Goal: Information Seeking & Learning: Learn about a topic

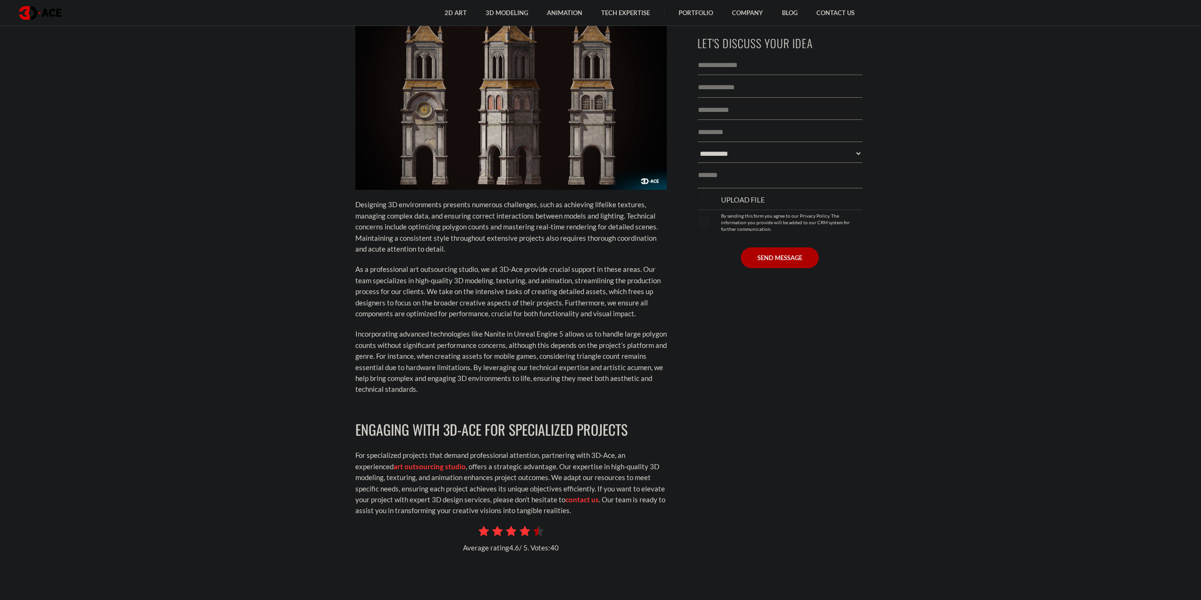
scroll to position [6136, 0]
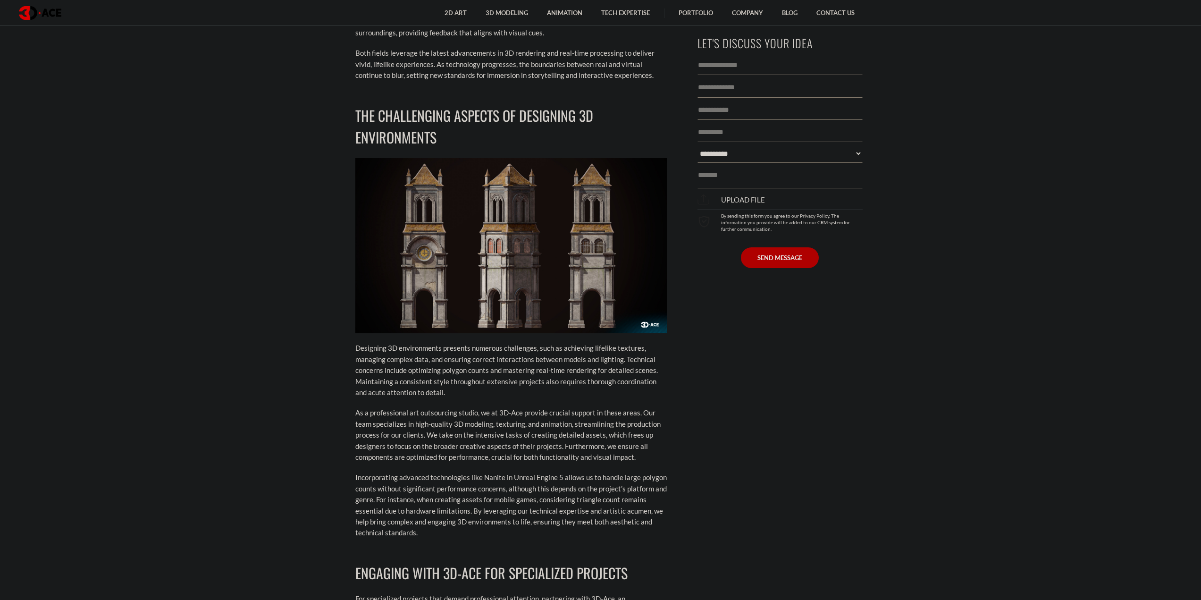
click at [466, 270] on img at bounding box center [511, 245] width 312 height 175
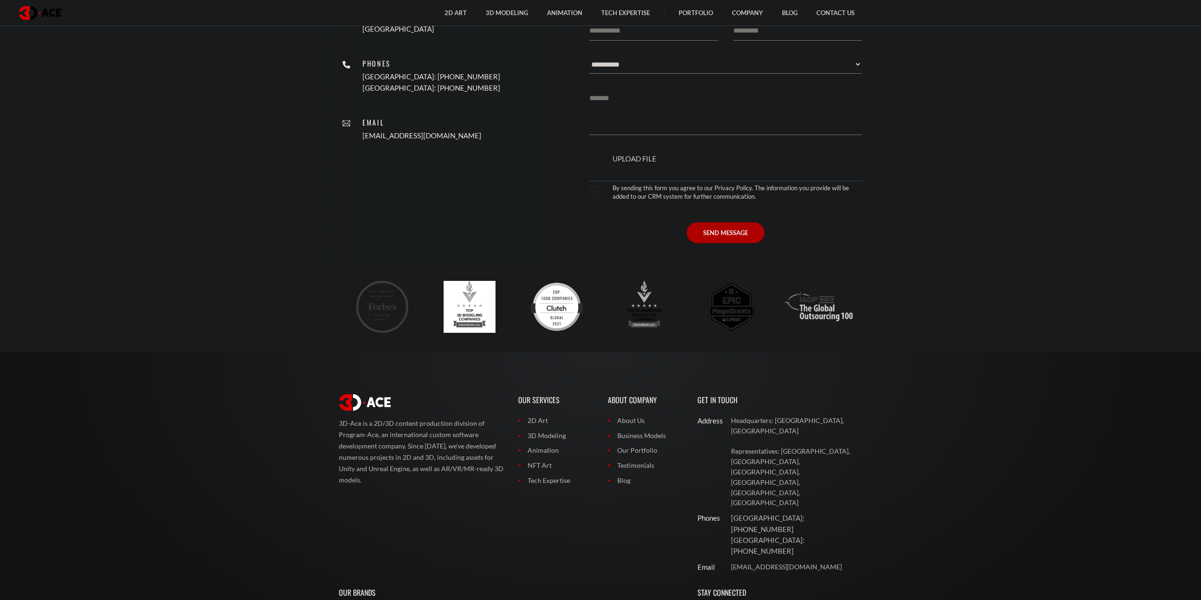
scroll to position [7049, 0]
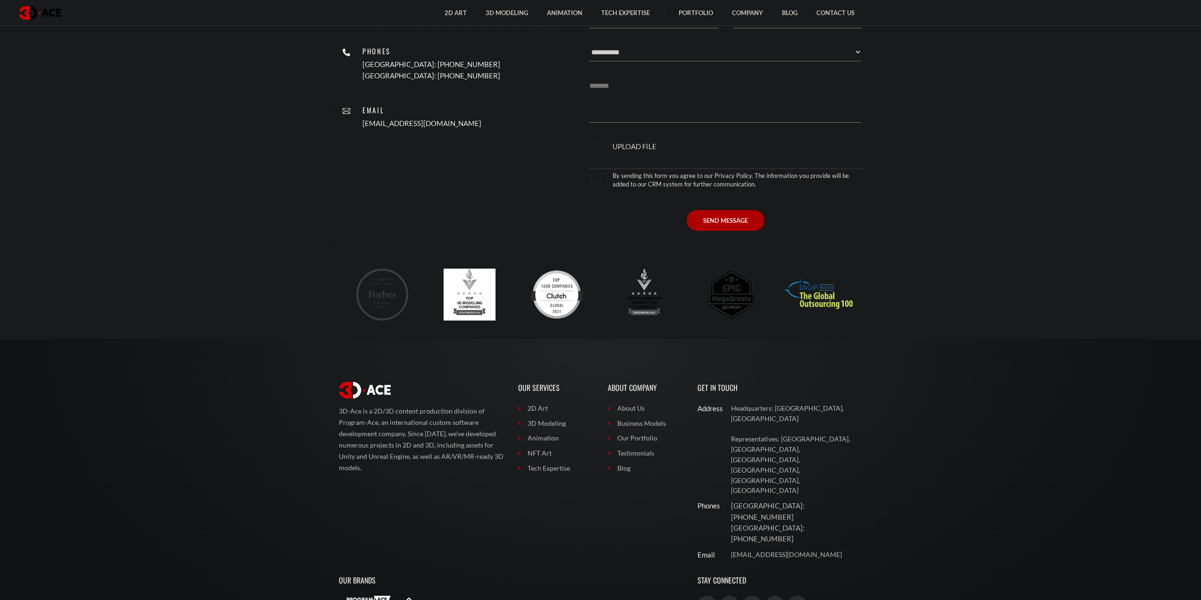
click at [819, 269] on img at bounding box center [819, 295] width 68 height 52
click at [376, 269] on img at bounding box center [382, 295] width 52 height 52
click at [550, 418] on link "3D Modeling" at bounding box center [556, 423] width 76 height 10
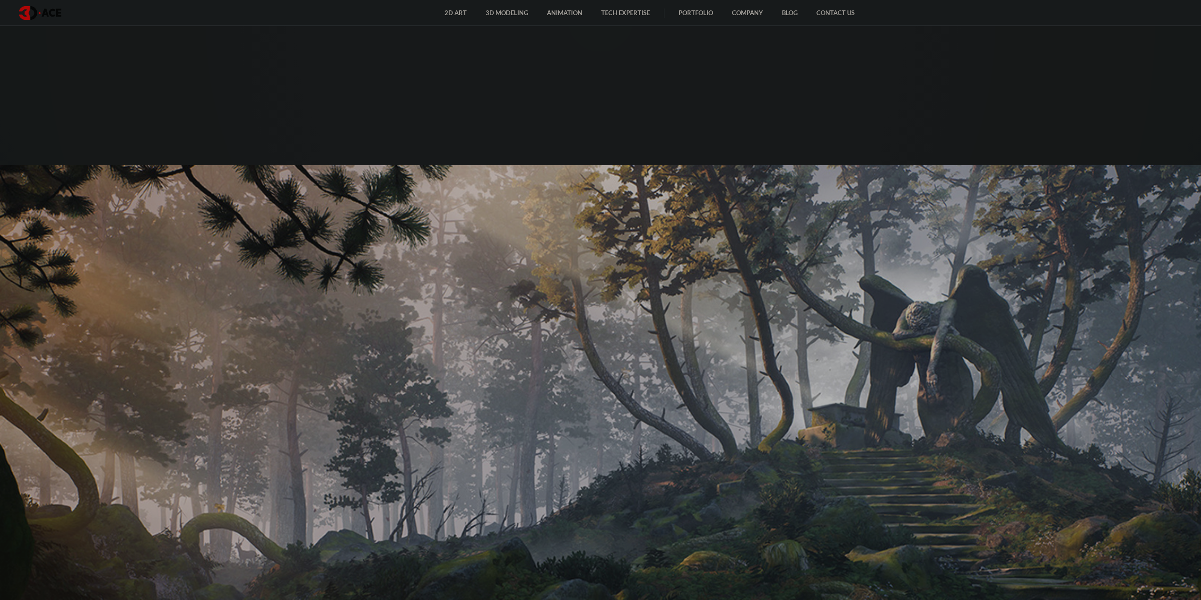
scroll to position [7049, 0]
